Goal: Browse casually

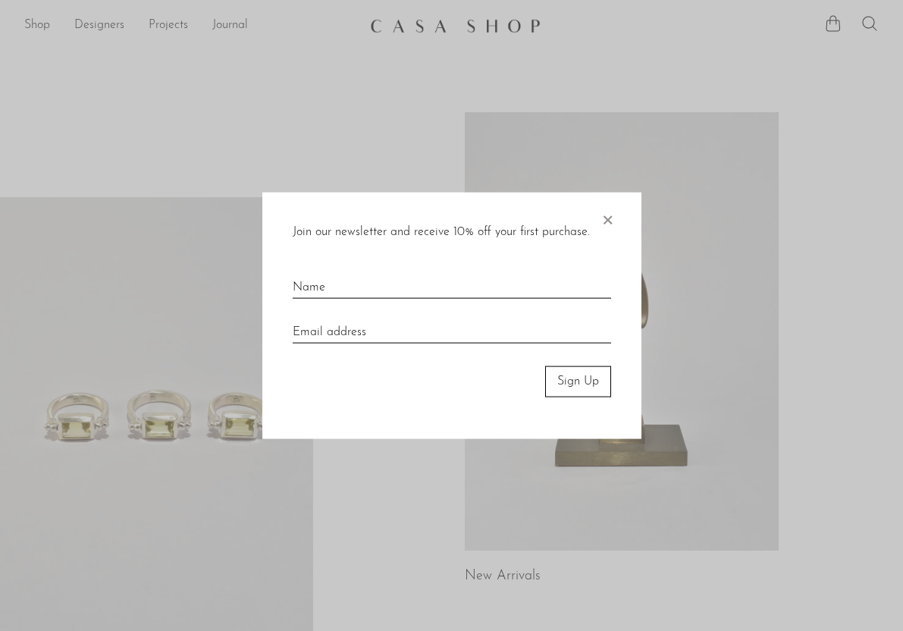
click at [615, 211] on div "Join our newsletter and receive 10% off your first purchase. × Sign Up" at bounding box center [451, 316] width 379 height 246
click at [606, 214] on span "×" at bounding box center [607, 217] width 15 height 49
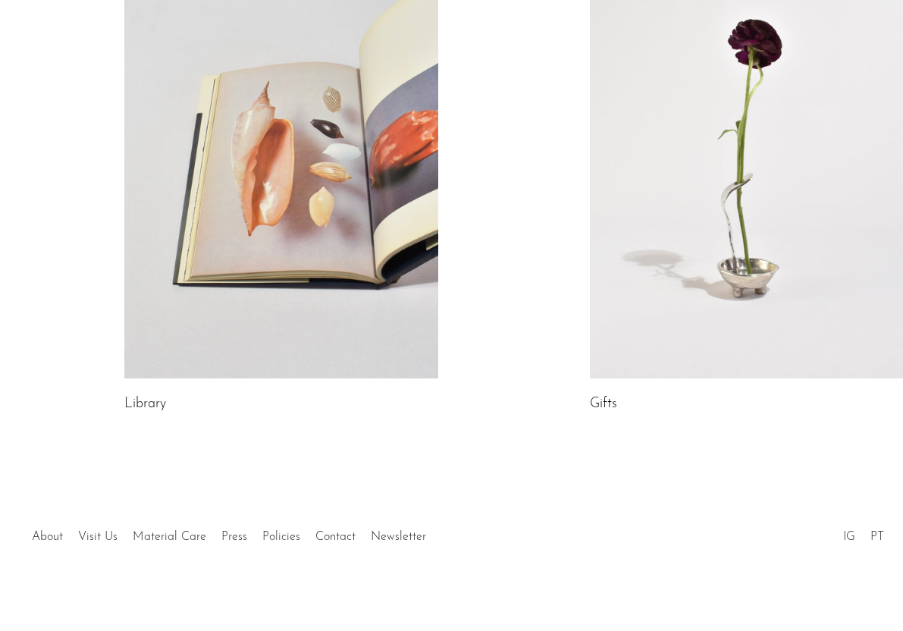
scroll to position [825, 0]
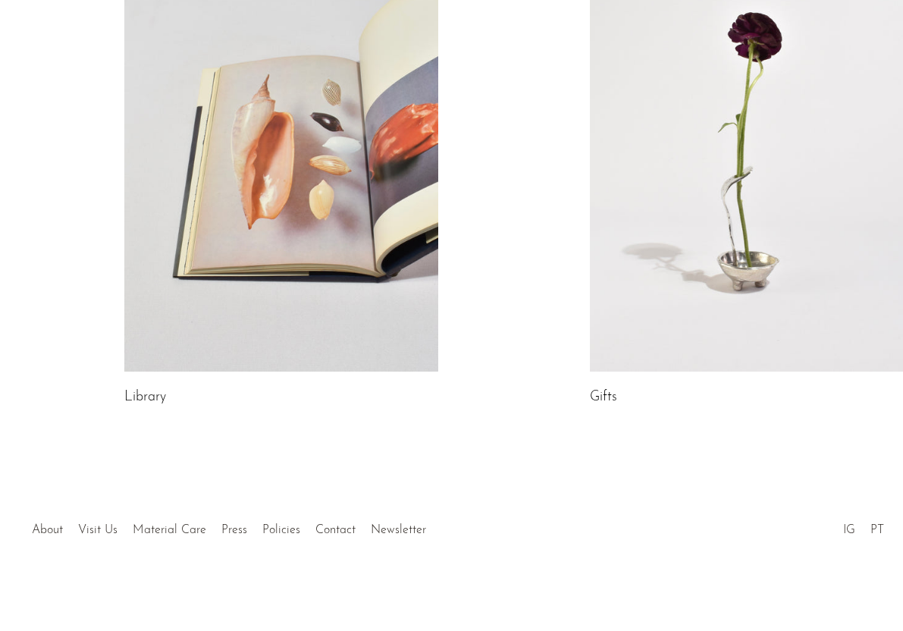
click at [378, 252] on link at bounding box center [280, 152] width 313 height 439
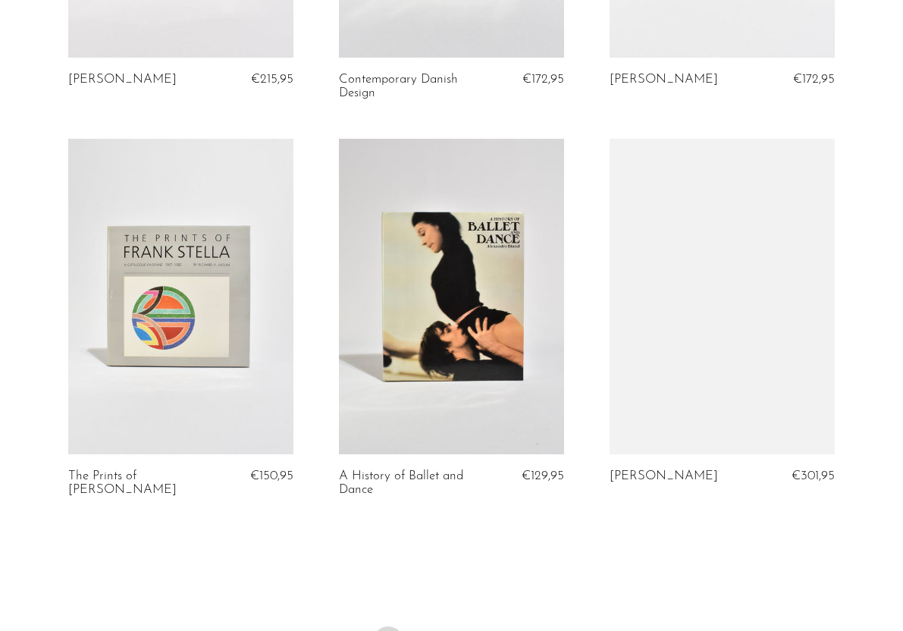
scroll to position [4563, 0]
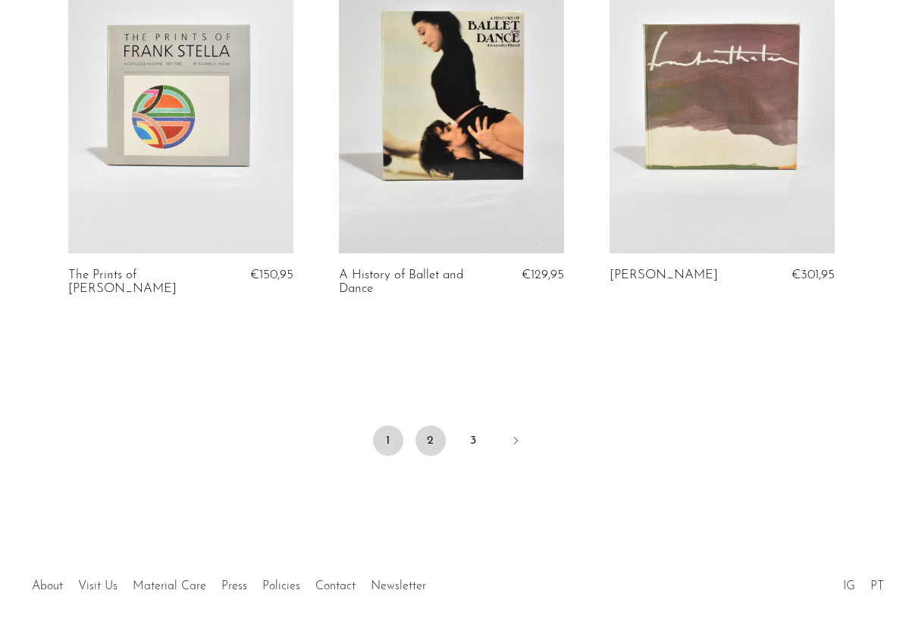
click at [439, 425] on link "2" at bounding box center [430, 440] width 30 height 30
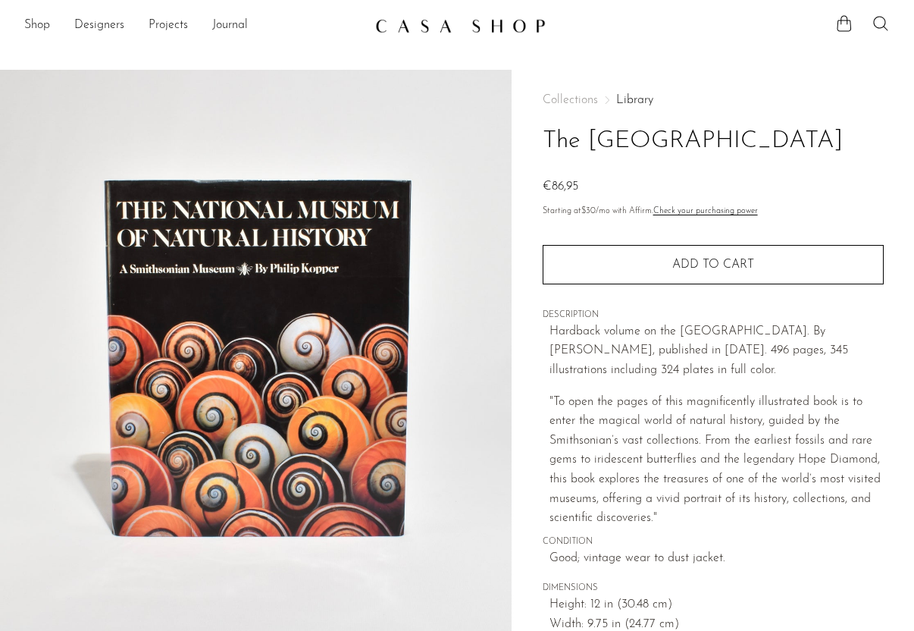
scroll to position [356, 0]
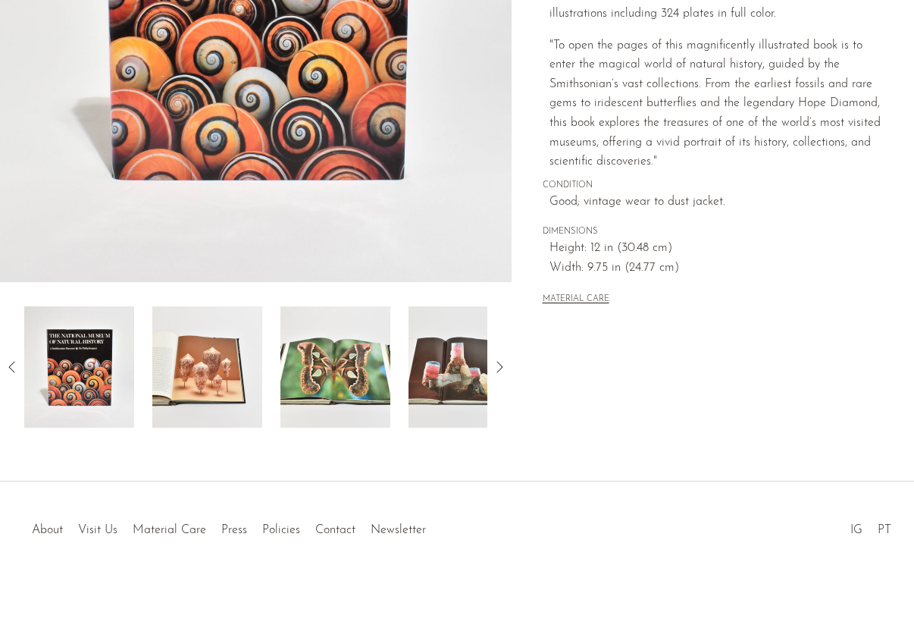
click at [217, 335] on img at bounding box center [207, 366] width 110 height 121
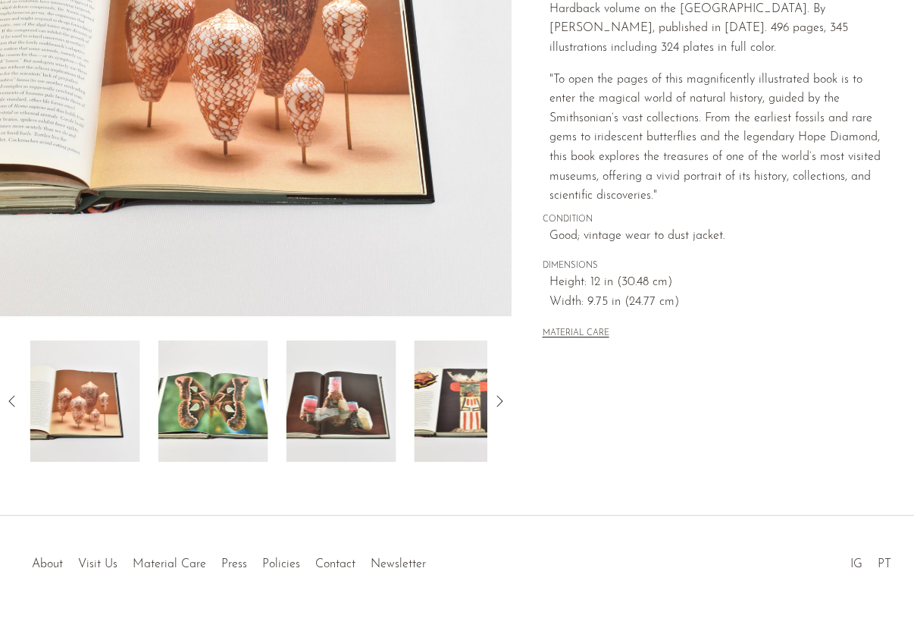
scroll to position [237, 0]
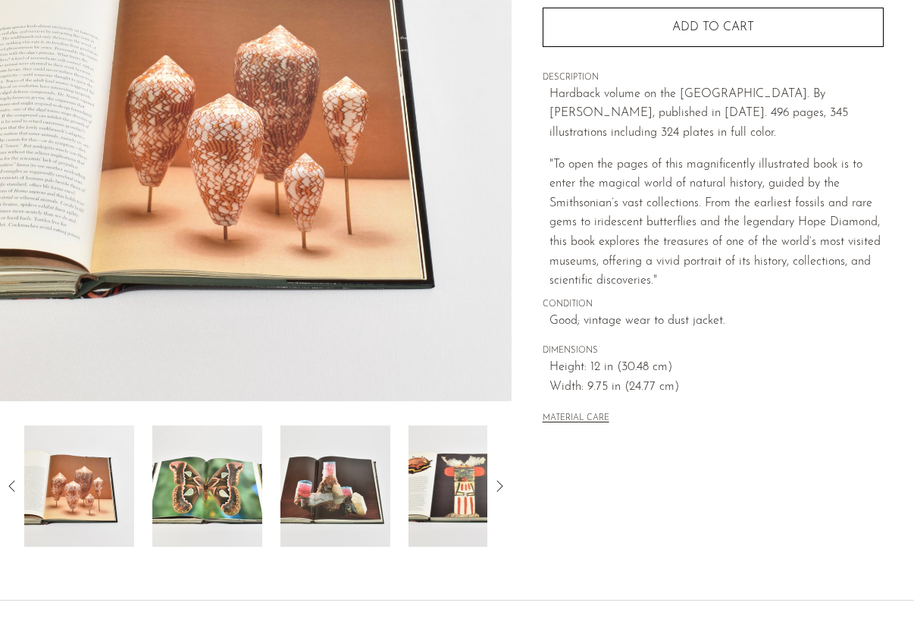
click at [186, 475] on img at bounding box center [207, 485] width 110 height 121
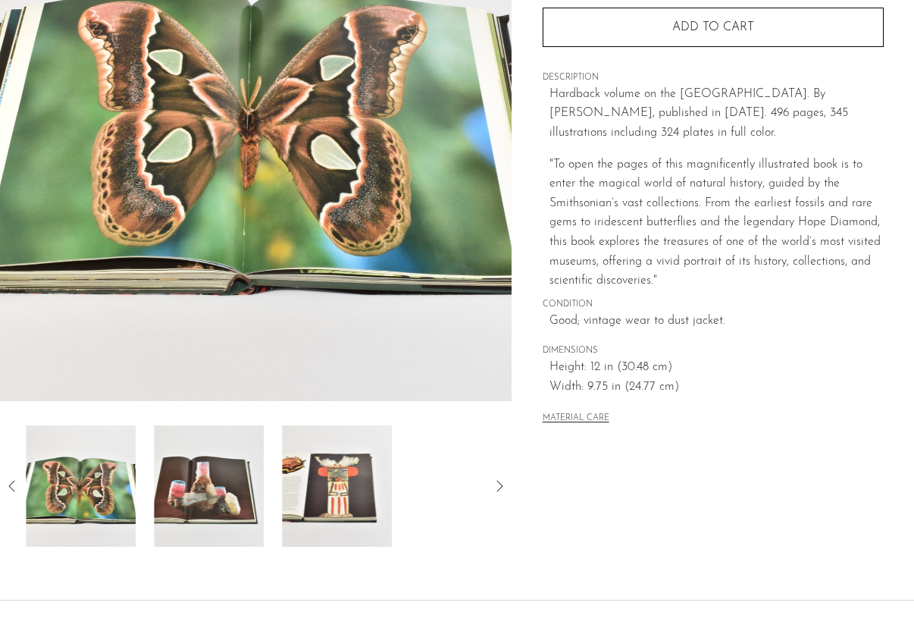
click at [232, 480] on img at bounding box center [209, 485] width 110 height 121
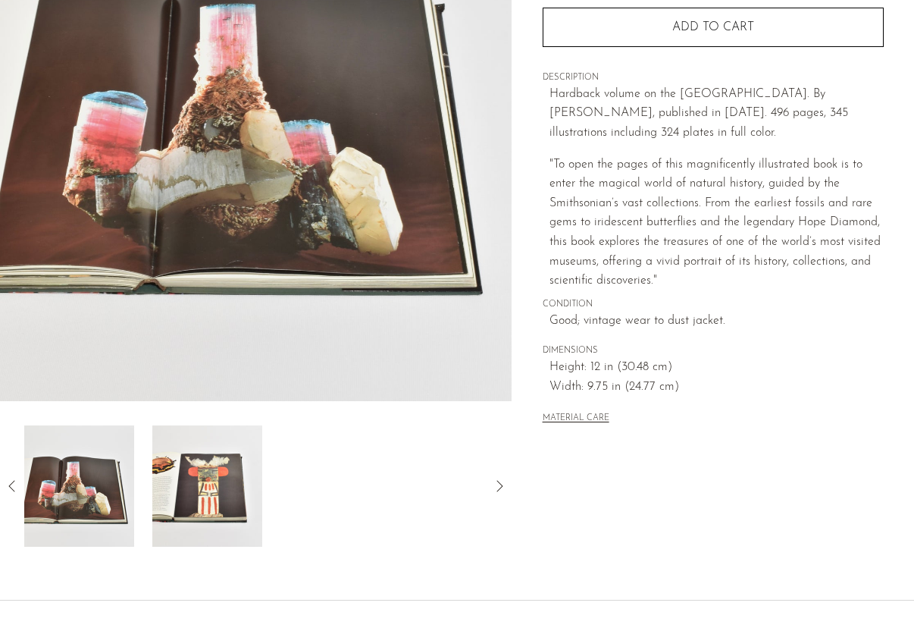
click at [244, 470] on img at bounding box center [207, 485] width 110 height 121
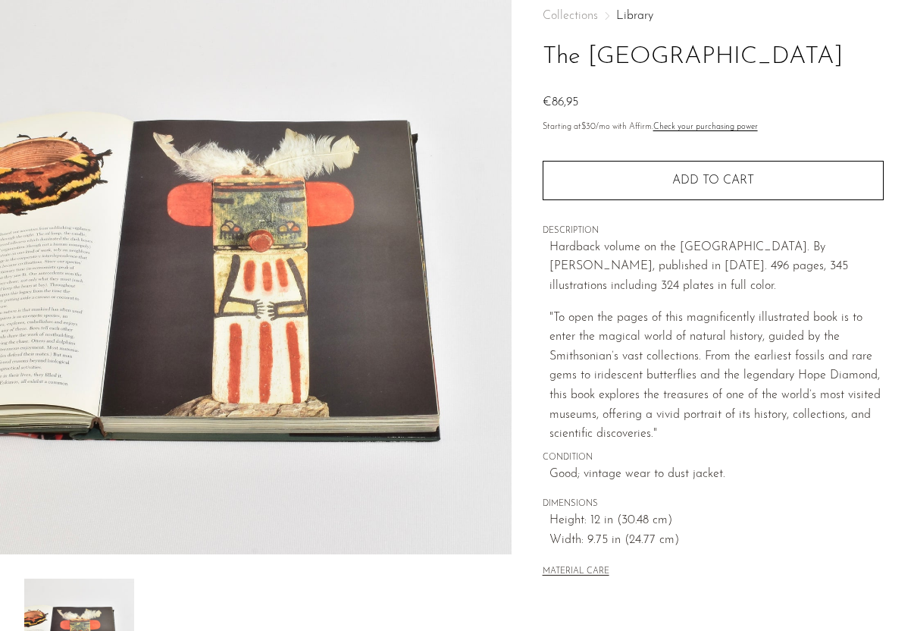
scroll to position [117, 0]
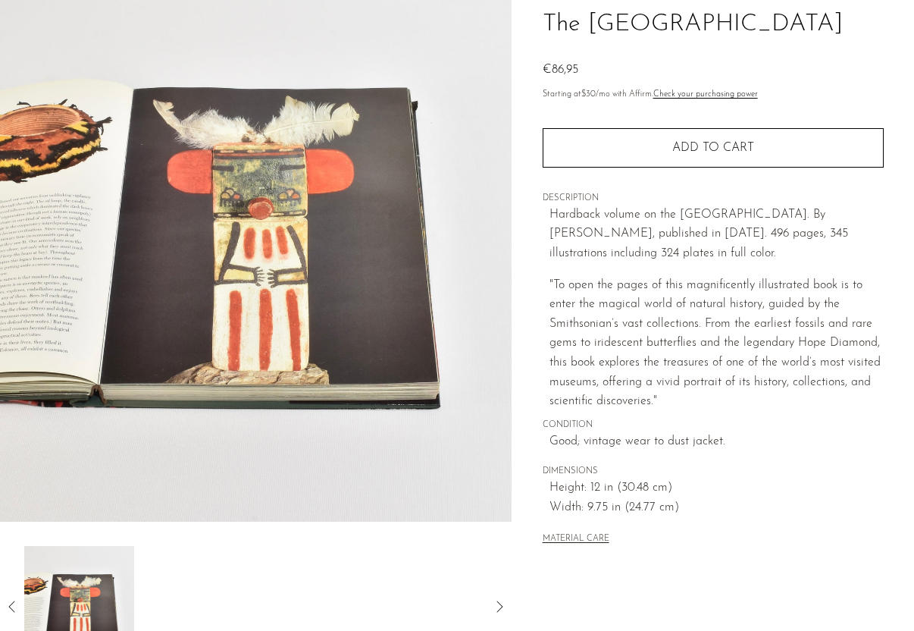
click at [17, 598] on icon at bounding box center [12, 606] width 18 height 18
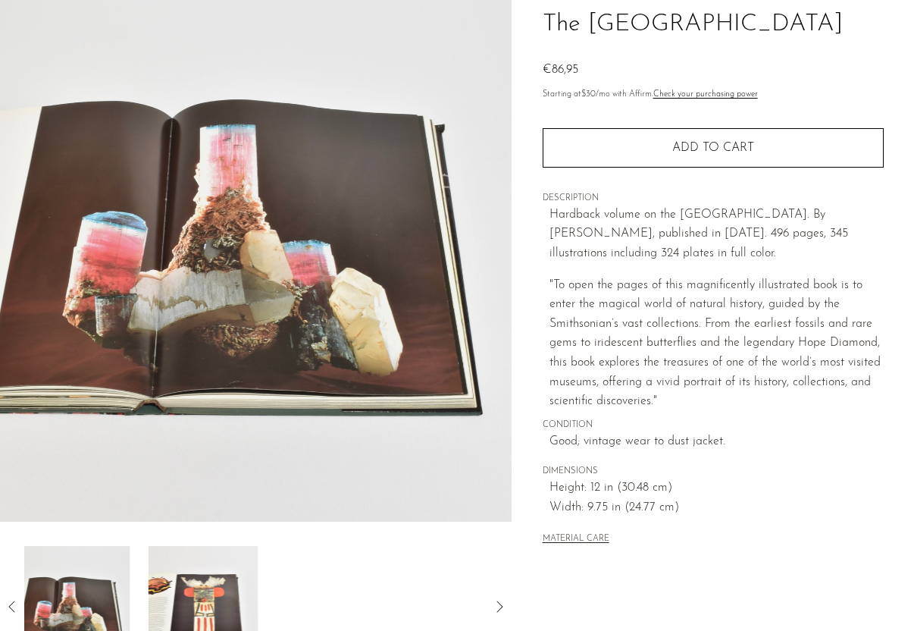
click at [17, 598] on icon at bounding box center [12, 606] width 18 height 18
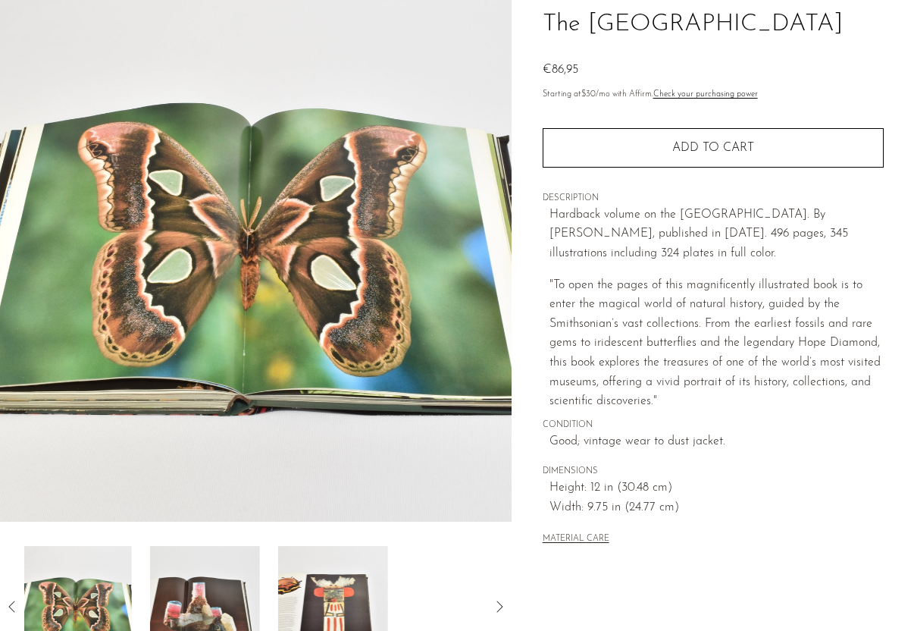
click at [17, 598] on icon at bounding box center [12, 606] width 18 height 18
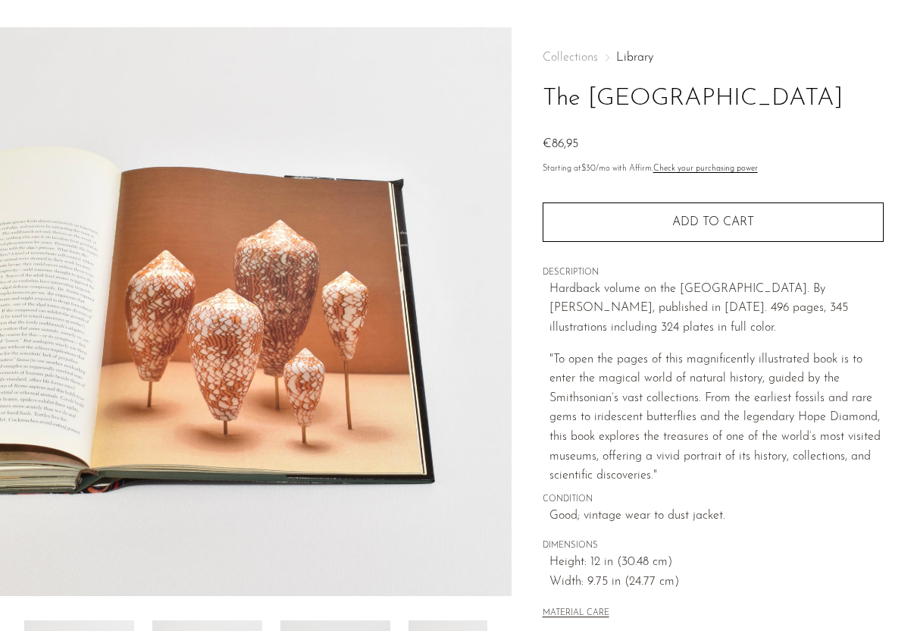
scroll to position [0, 0]
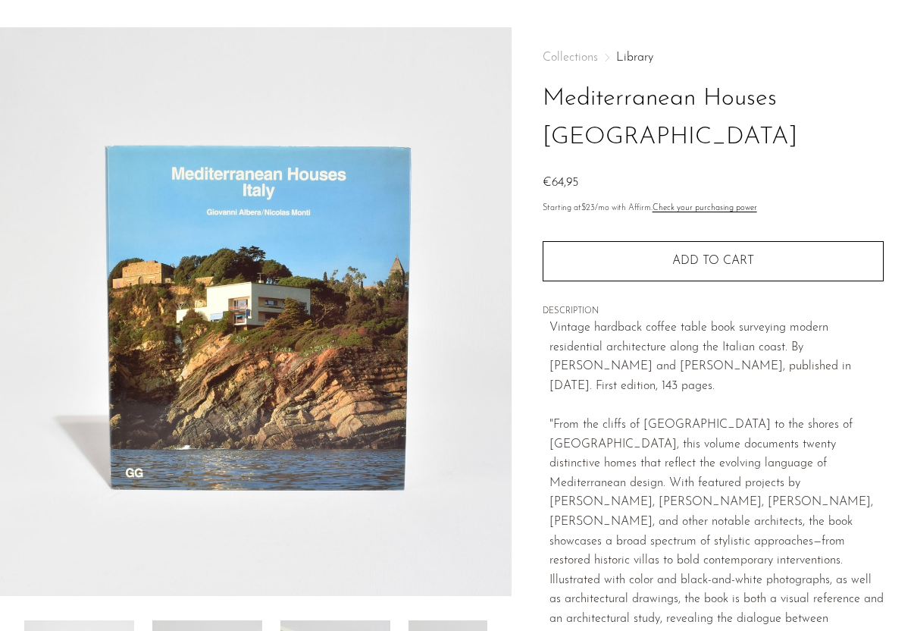
scroll to position [121, 0]
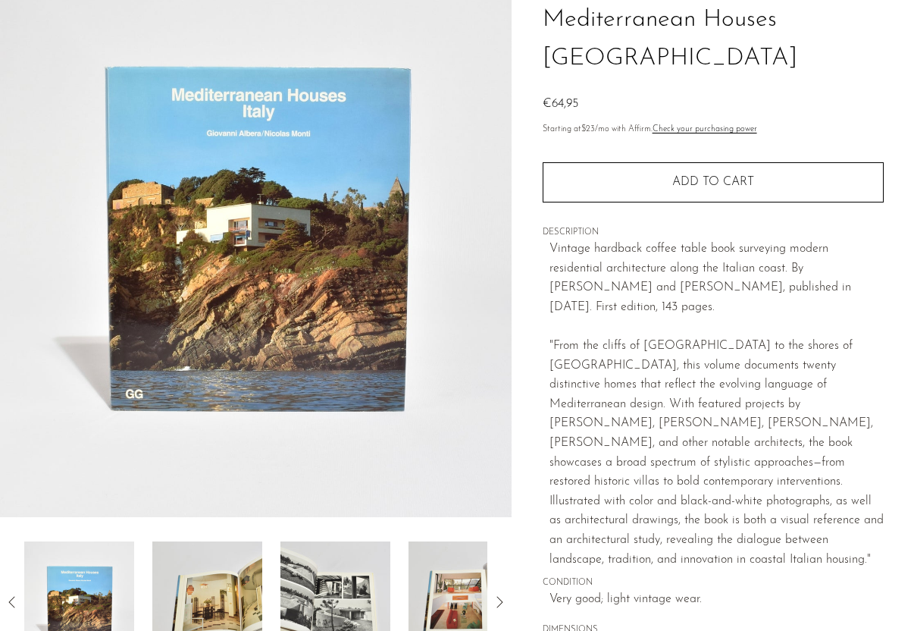
click at [233, 561] on img at bounding box center [207, 601] width 110 height 121
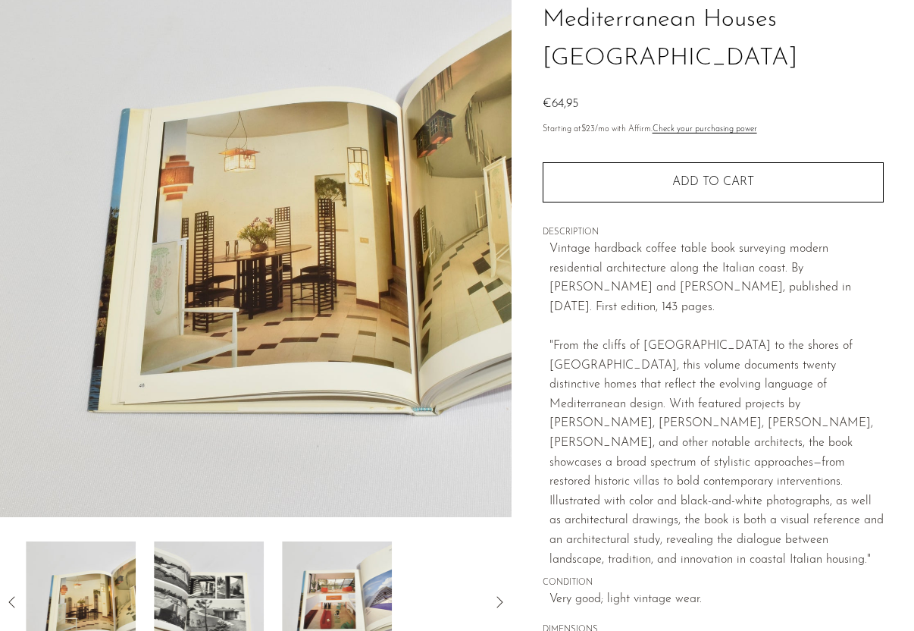
click at [262, 583] on img at bounding box center [209, 601] width 110 height 121
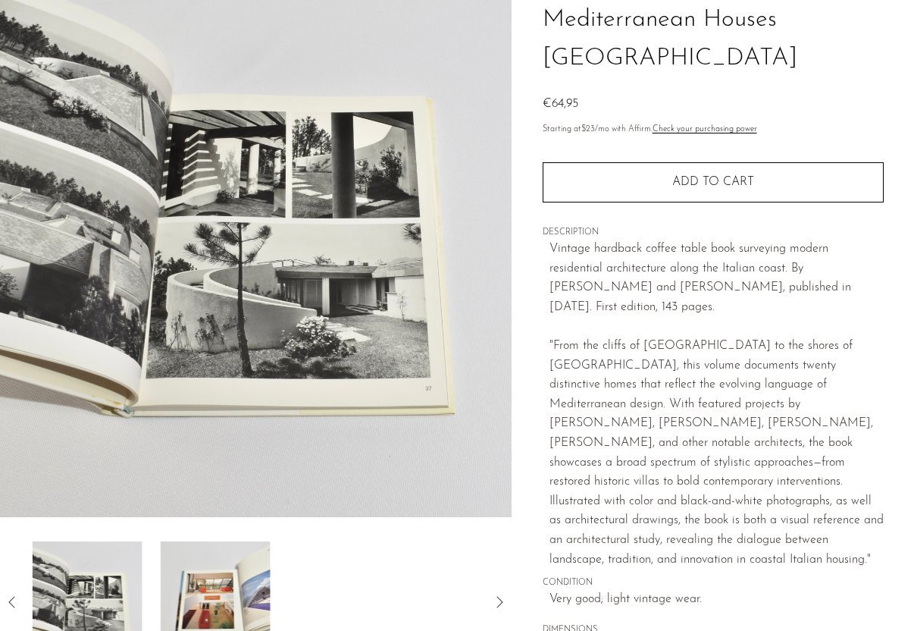
click at [299, 581] on div at bounding box center [255, 601] width 463 height 121
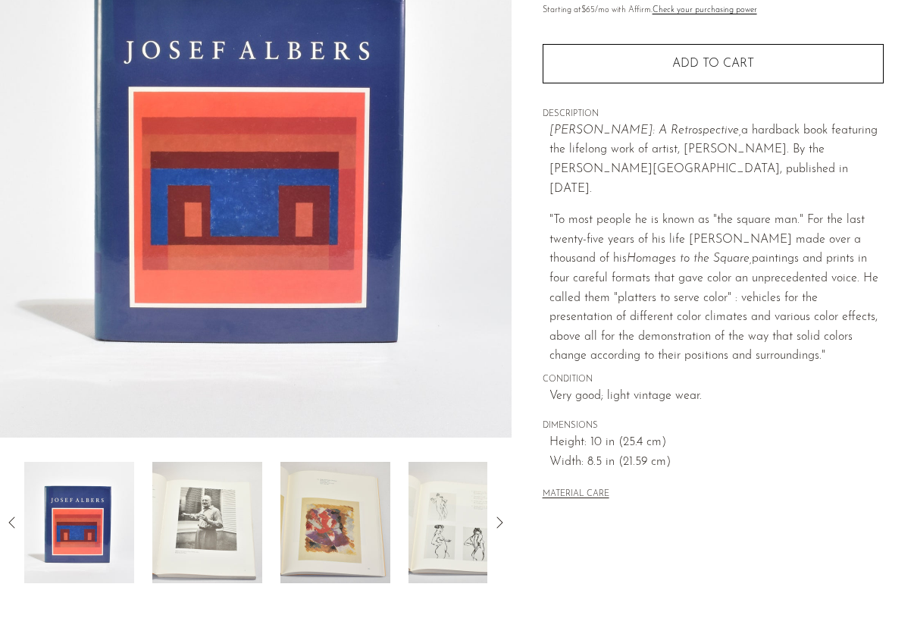
scroll to position [237, 0]
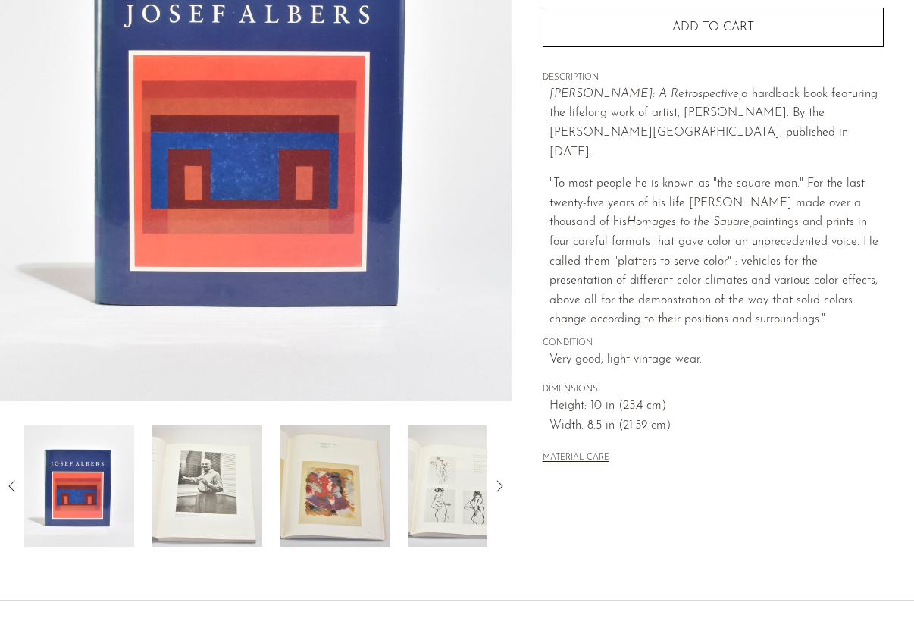
click at [186, 500] on img at bounding box center [207, 485] width 110 height 121
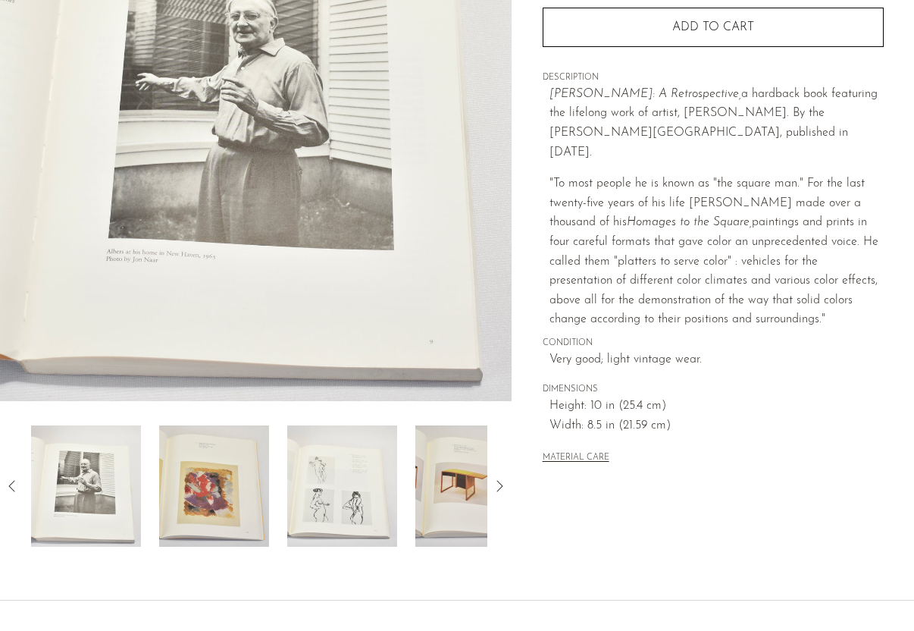
click at [218, 490] on img at bounding box center [214, 485] width 110 height 121
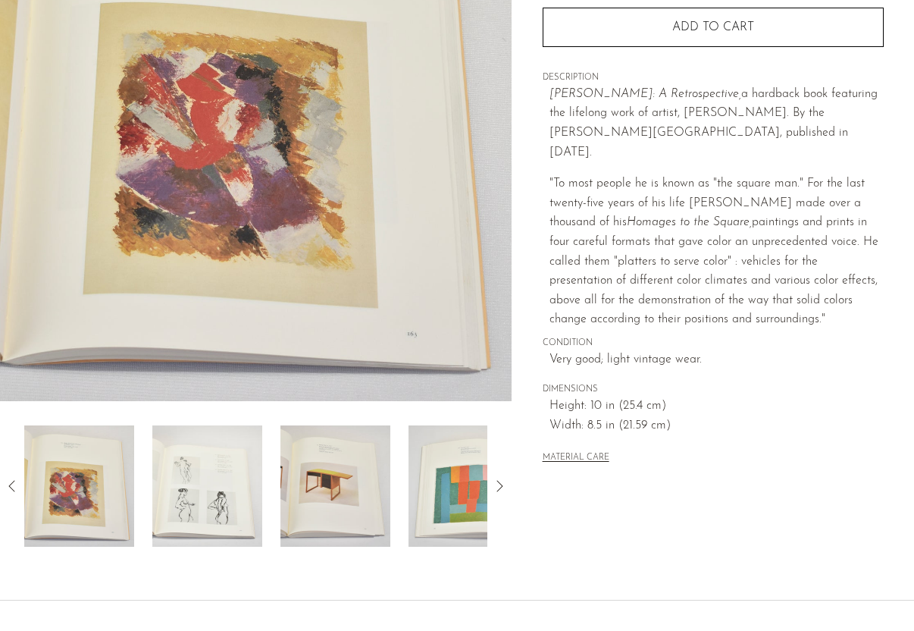
click at [205, 478] on img at bounding box center [207, 485] width 110 height 121
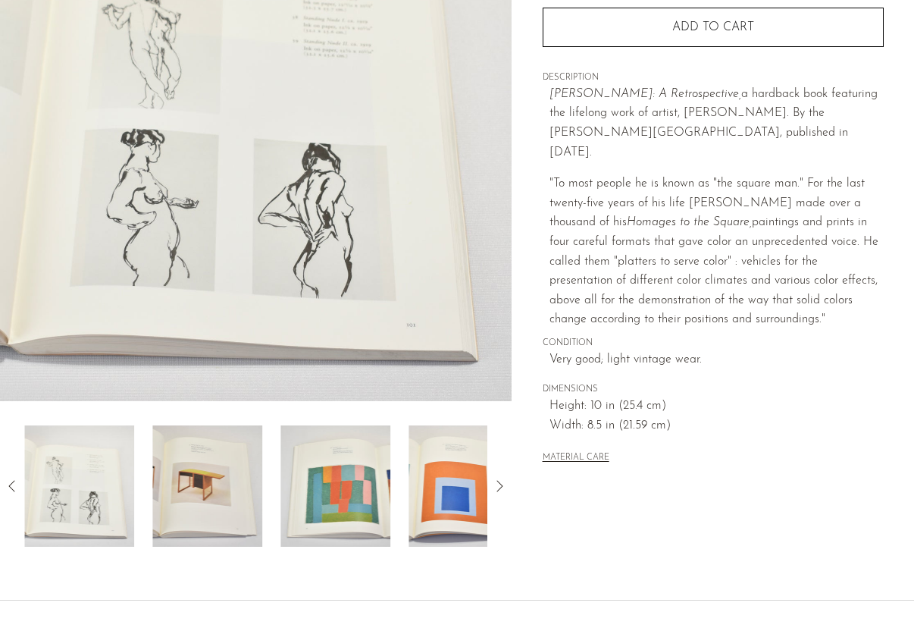
click at [226, 477] on img at bounding box center [207, 485] width 110 height 121
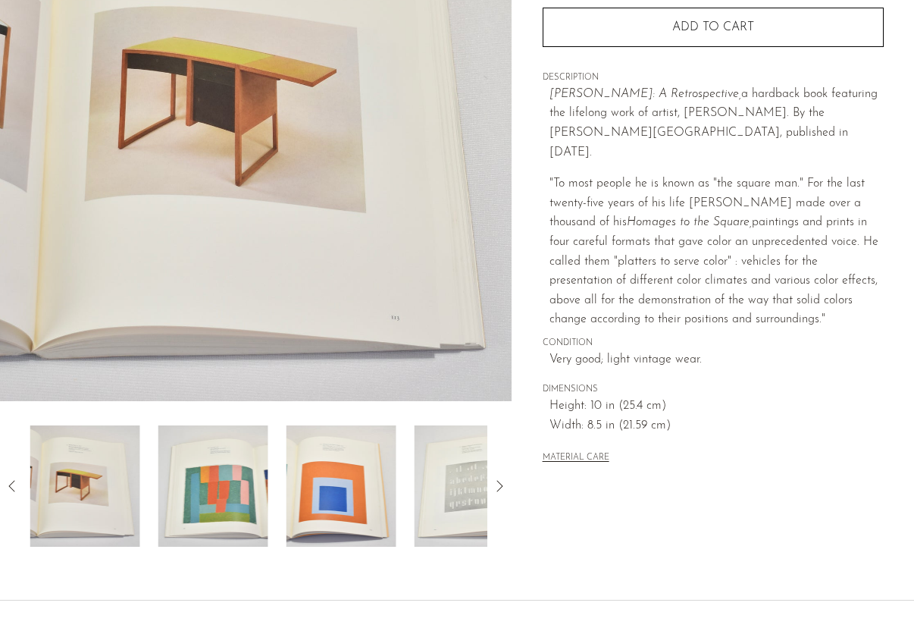
click at [240, 484] on img at bounding box center [213, 485] width 110 height 121
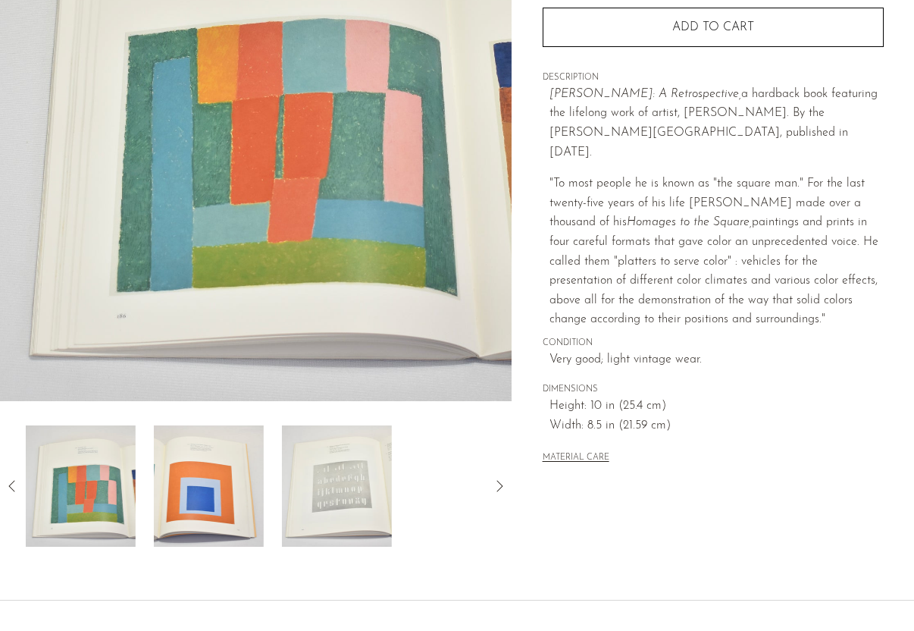
click at [261, 484] on img at bounding box center [209, 485] width 110 height 121
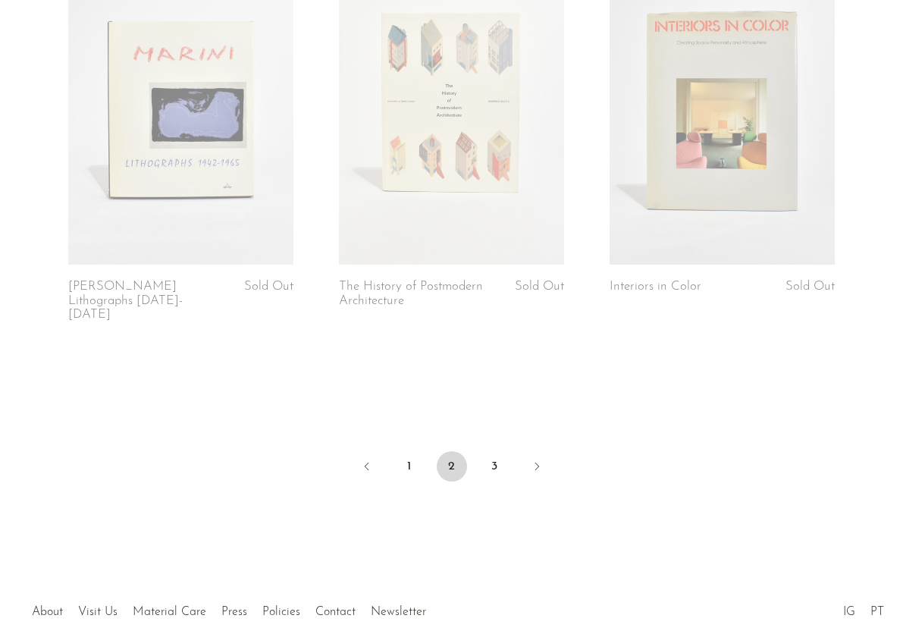
scroll to position [4564, 0]
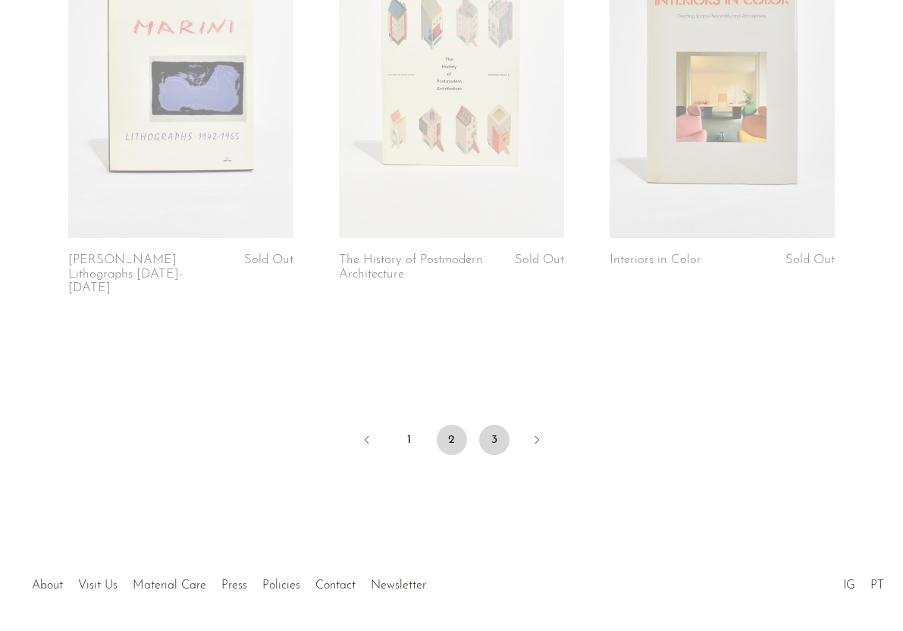
click at [496, 425] on link "3" at bounding box center [494, 440] width 30 height 30
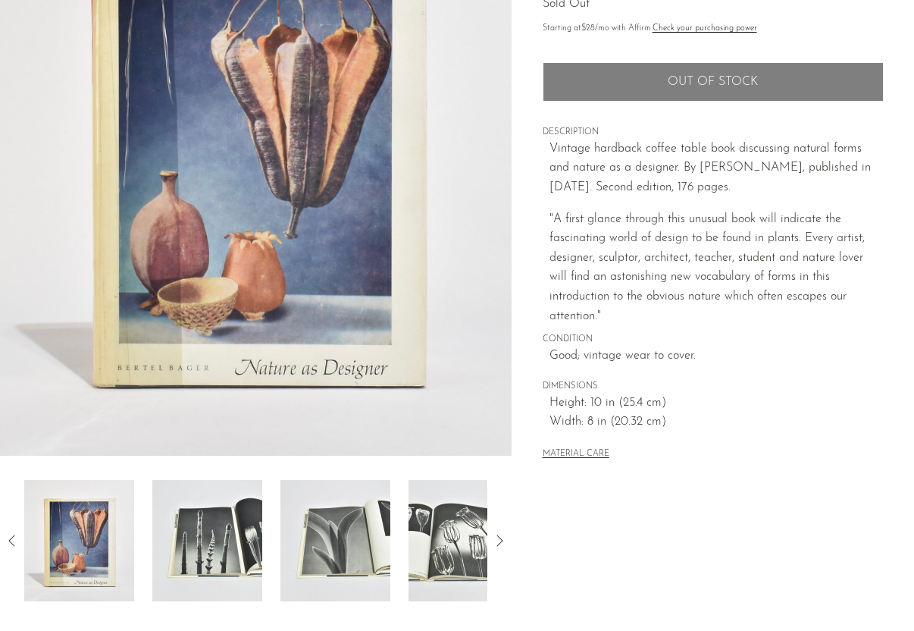
scroll to position [184, 0]
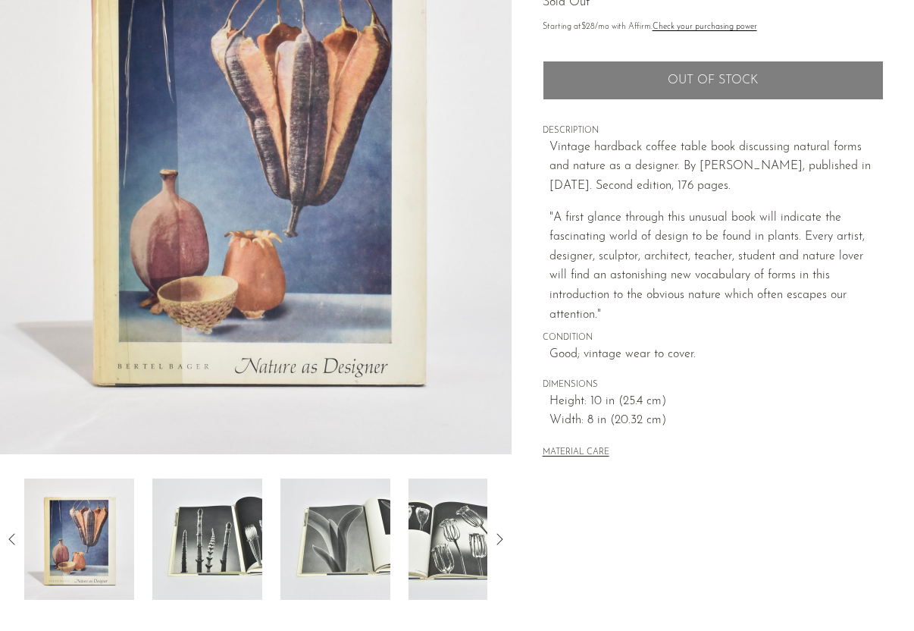
click at [227, 514] on img at bounding box center [207, 538] width 110 height 121
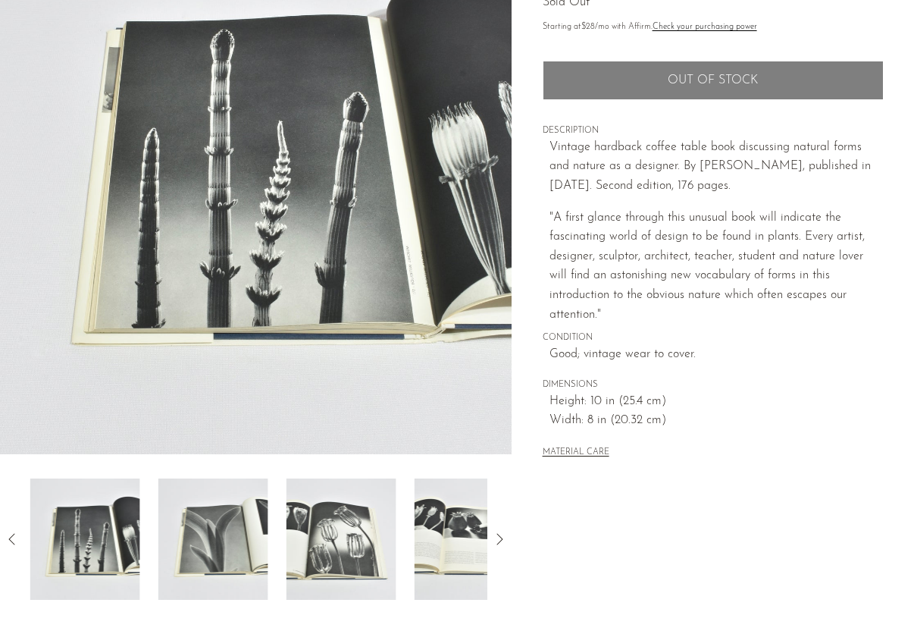
click at [312, 534] on img at bounding box center [342, 538] width 110 height 121
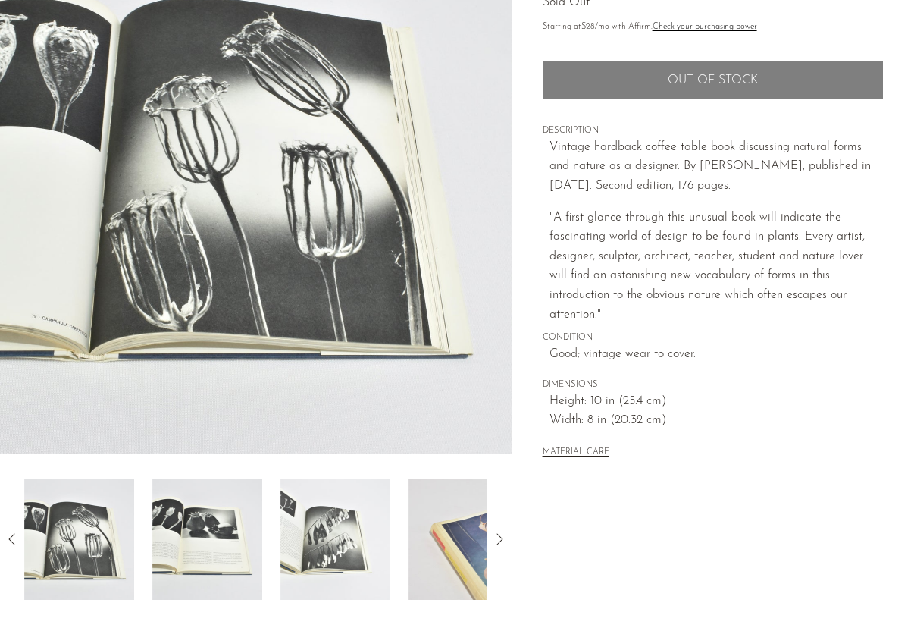
click at [202, 531] on img at bounding box center [207, 538] width 110 height 121
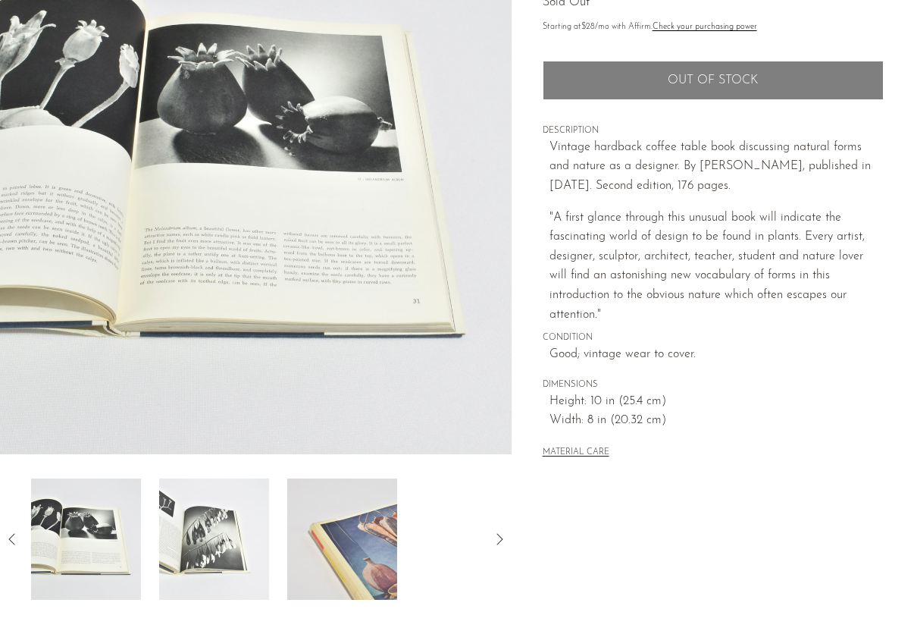
click at [233, 532] on img at bounding box center [214, 538] width 110 height 121
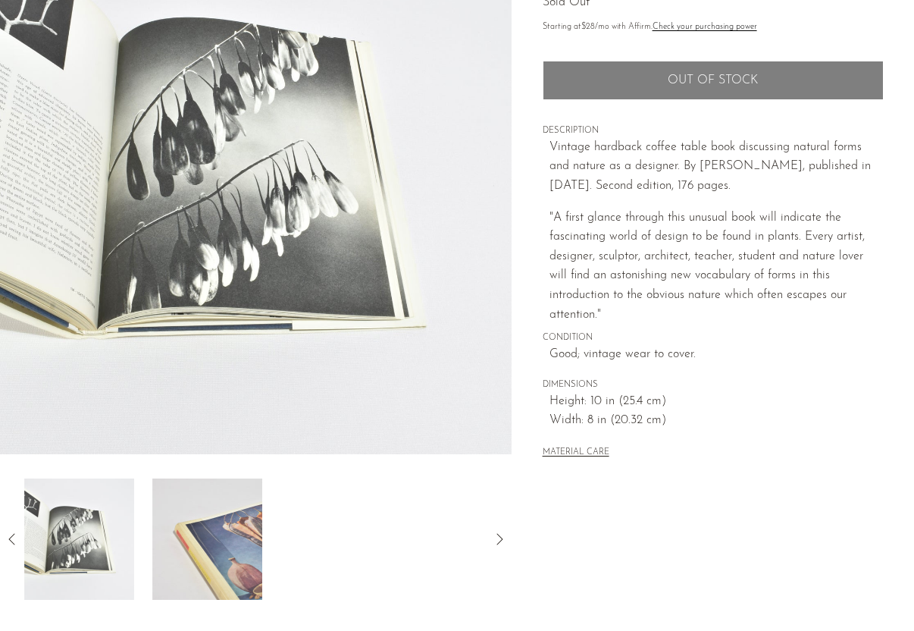
click at [259, 527] on img at bounding box center [207, 538] width 110 height 121
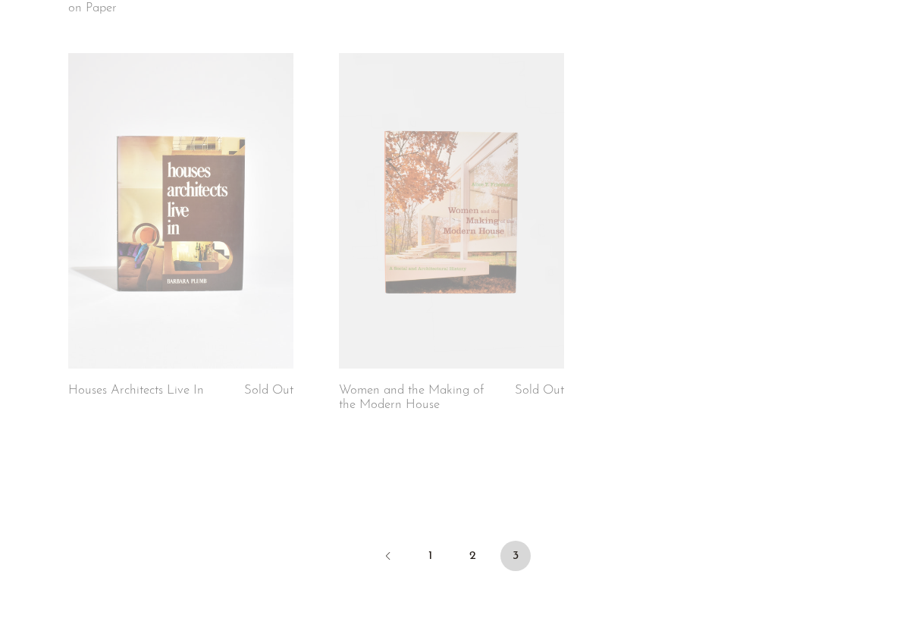
scroll to position [4585, 0]
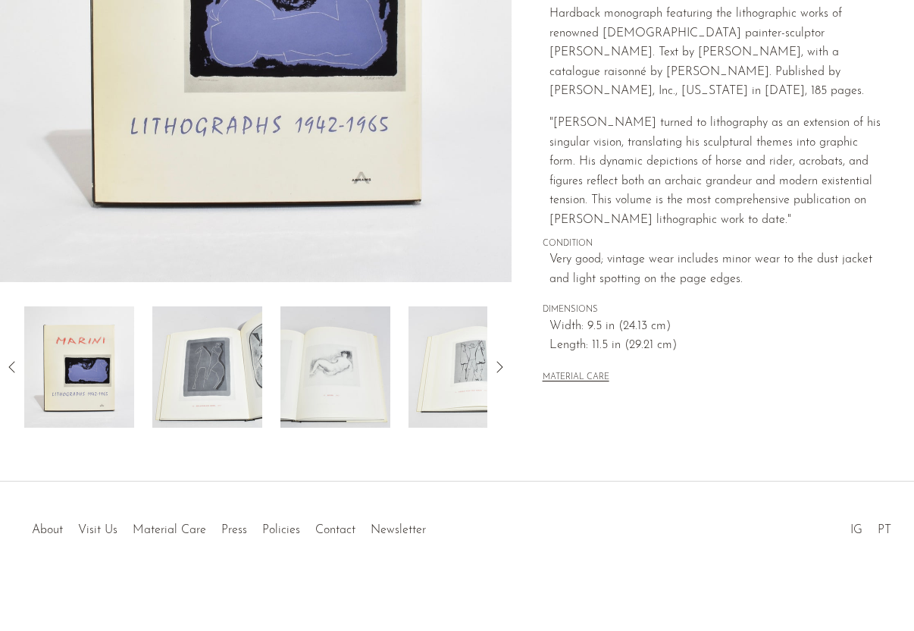
click at [205, 362] on img at bounding box center [207, 366] width 110 height 121
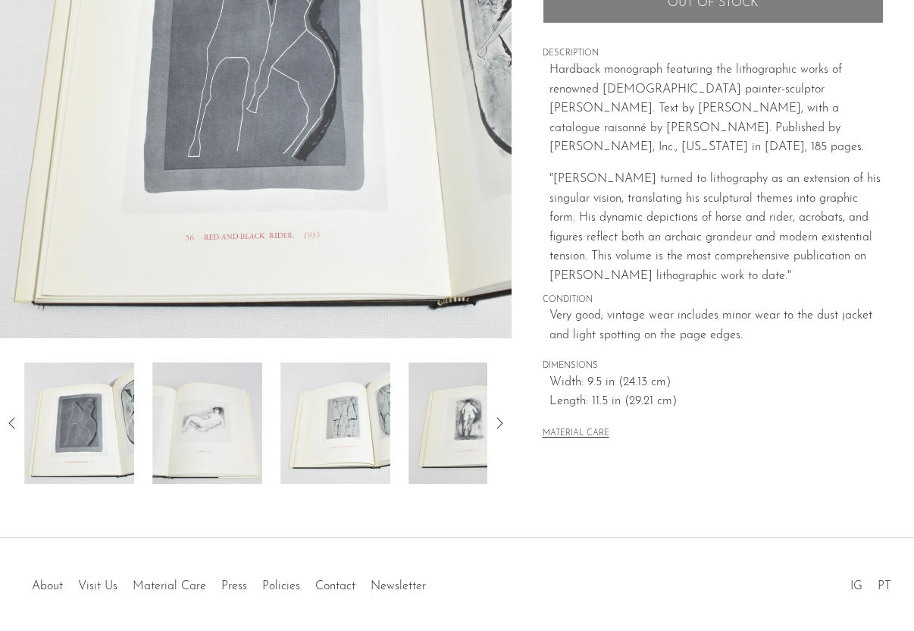
scroll to position [200, 0]
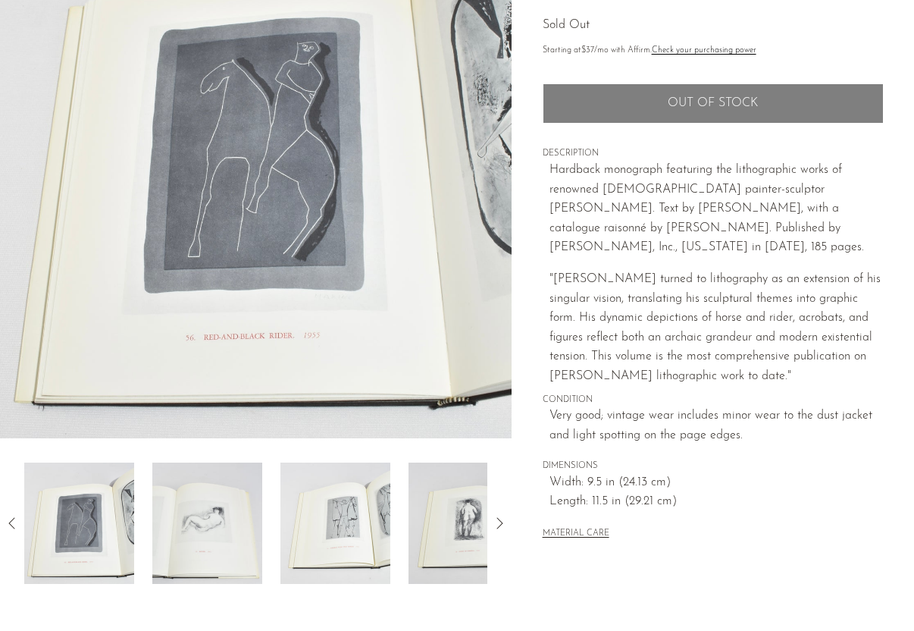
click at [187, 508] on img at bounding box center [207, 522] width 110 height 121
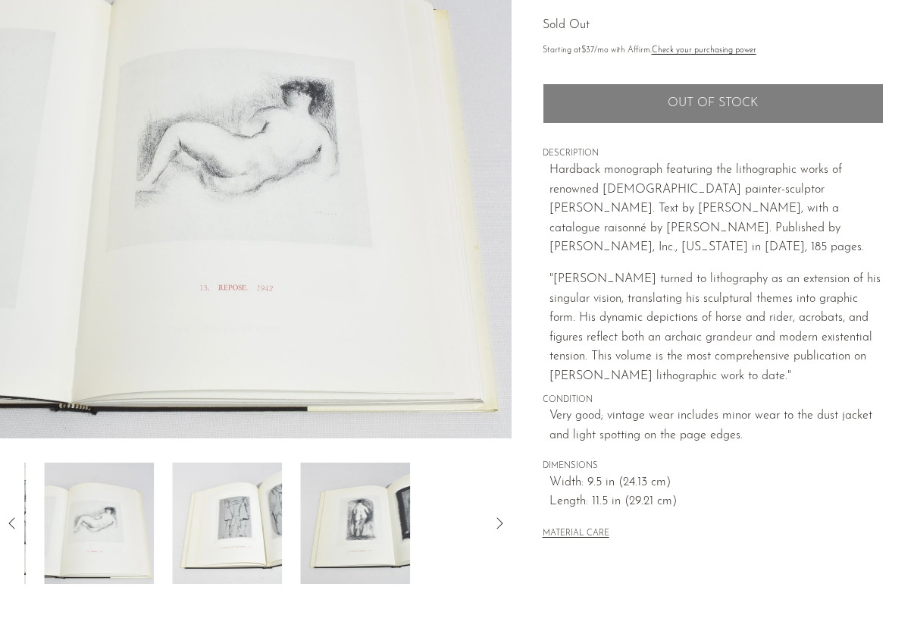
click at [240, 506] on img at bounding box center [227, 522] width 110 height 121
